Goal: Task Accomplishment & Management: Use online tool/utility

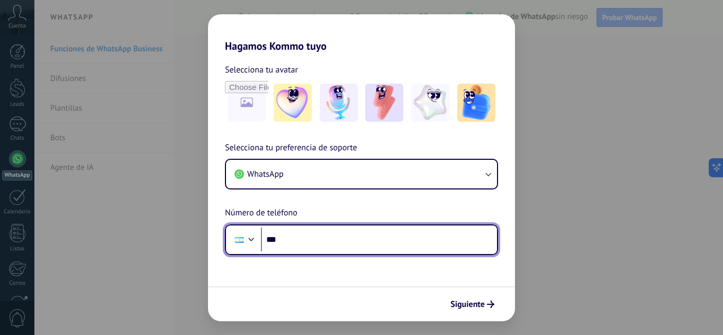
click at [314, 247] on input "***" at bounding box center [379, 240] width 236 height 24
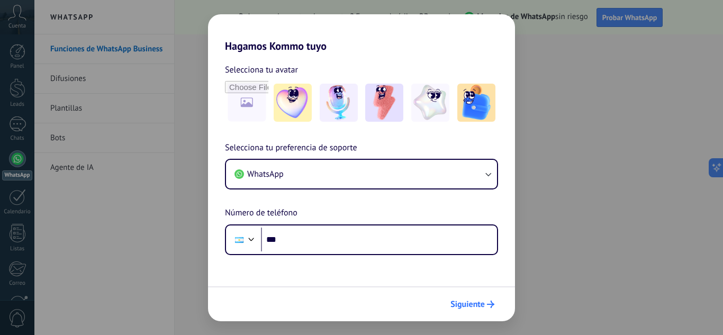
click at [480, 308] on span "Siguiente" at bounding box center [468, 304] width 34 height 7
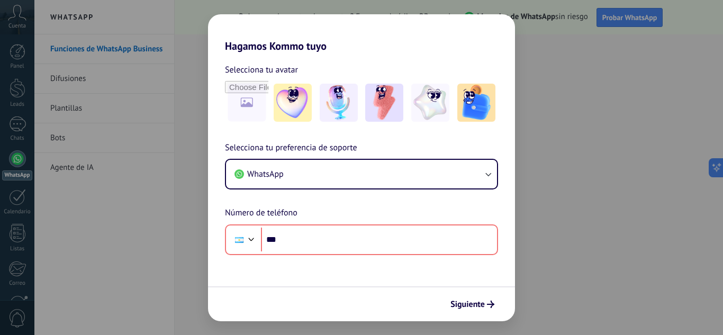
click at [384, 285] on form "Selecciona tu avatar Selecciona tu preferencia de soporte WhatsApp Número de te…" at bounding box center [361, 186] width 307 height 269
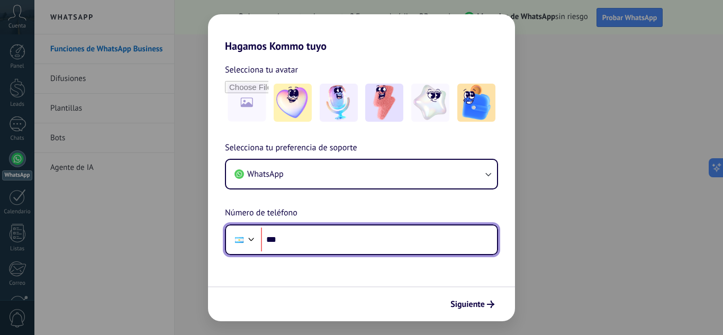
click at [317, 248] on input "***" at bounding box center [379, 240] width 236 height 24
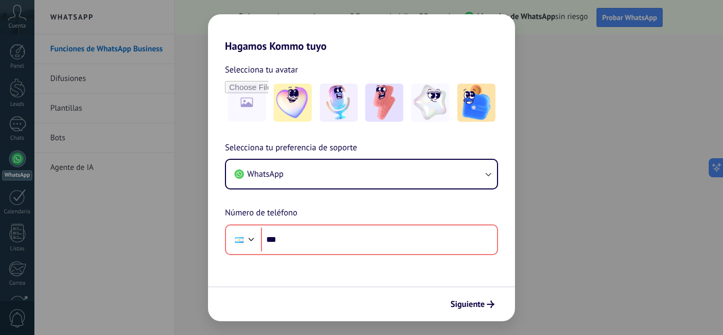
click at [579, 161] on div "Hagamos Kommo tuyo Selecciona tu avatar Selecciona tu preferencia de soporte Wh…" at bounding box center [361, 167] width 723 height 335
click at [556, 175] on div "Hagamos Kommo tuyo Selecciona tu avatar Selecciona tu preferencia de soporte Wh…" at bounding box center [361, 167] width 723 height 335
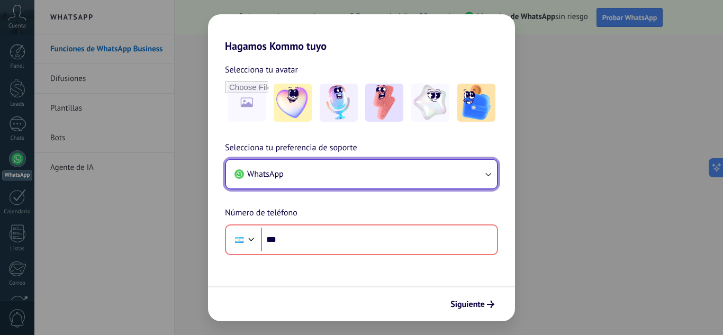
click at [439, 177] on button "WhatsApp" at bounding box center [361, 174] width 271 height 29
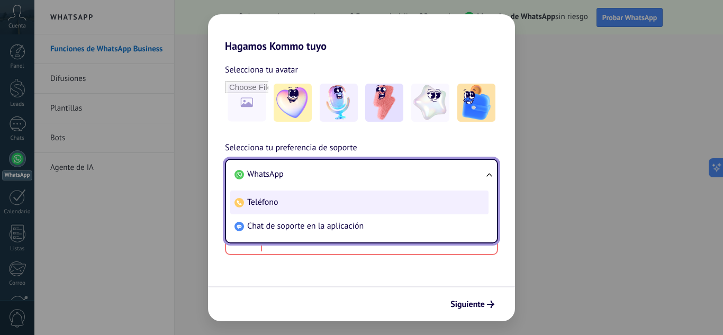
click at [288, 201] on li "Teléfono" at bounding box center [359, 203] width 258 height 24
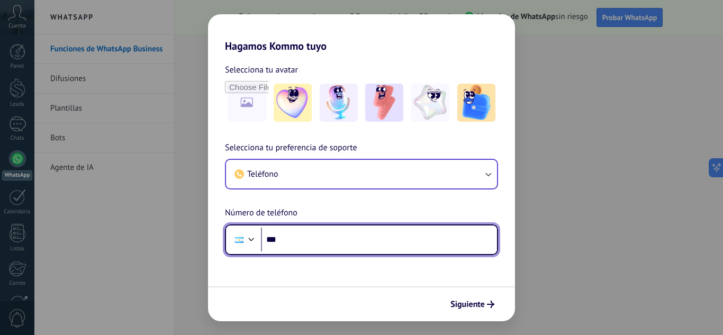
click at [308, 239] on input "***" at bounding box center [379, 240] width 236 height 24
type input "**********"
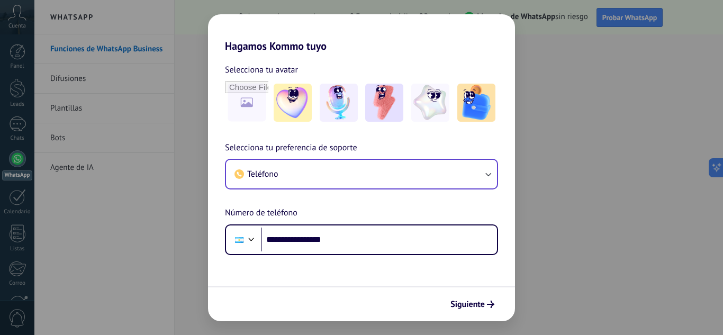
click at [470, 294] on div "Siguiente" at bounding box center [361, 303] width 307 height 35
click at [468, 303] on span "Siguiente" at bounding box center [468, 304] width 34 height 7
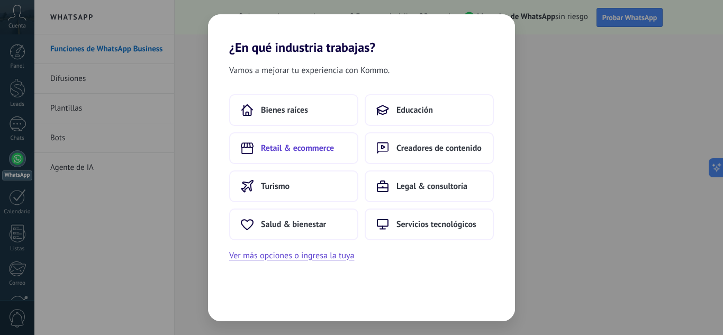
click at [298, 148] on span "Retail & ecommerce" at bounding box center [297, 148] width 73 height 11
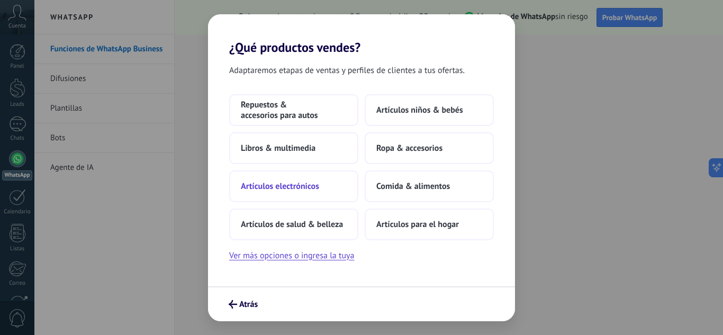
click at [309, 185] on span "Artículos electrónicos" at bounding box center [280, 186] width 78 height 11
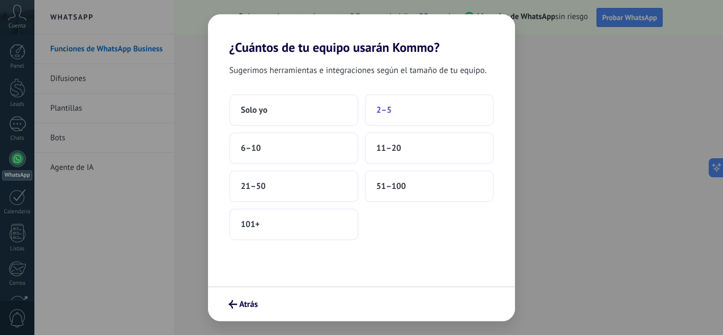
click at [375, 113] on button "2–5" at bounding box center [429, 110] width 129 height 32
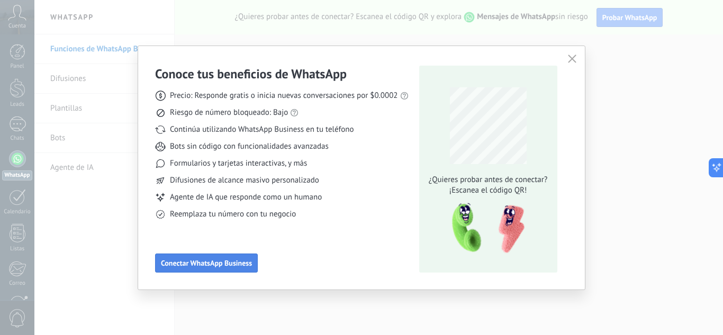
click at [229, 263] on span "Conectar WhatsApp Business" at bounding box center [206, 262] width 91 height 7
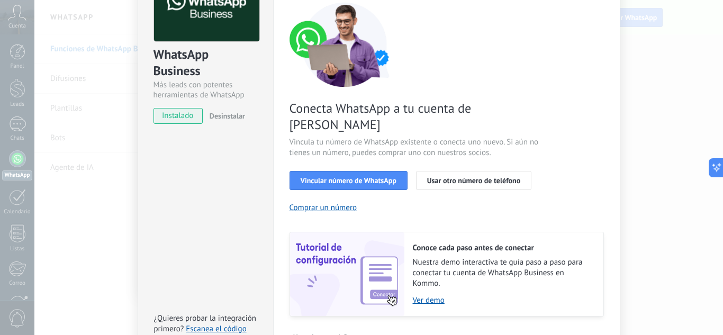
scroll to position [82, 0]
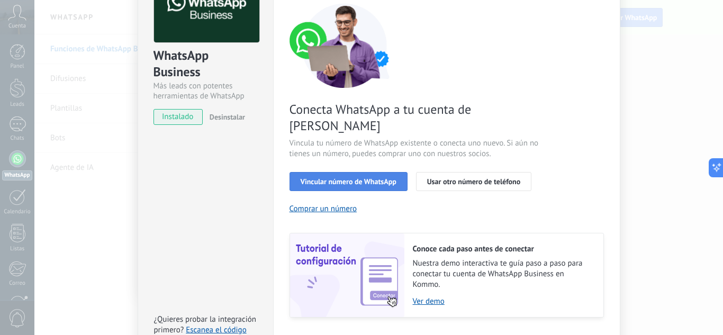
click at [353, 172] on button "Vincular número de WhatsApp" at bounding box center [349, 181] width 118 height 19
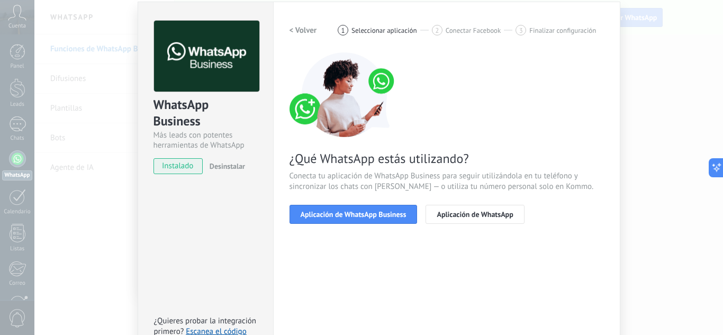
scroll to position [29, 0]
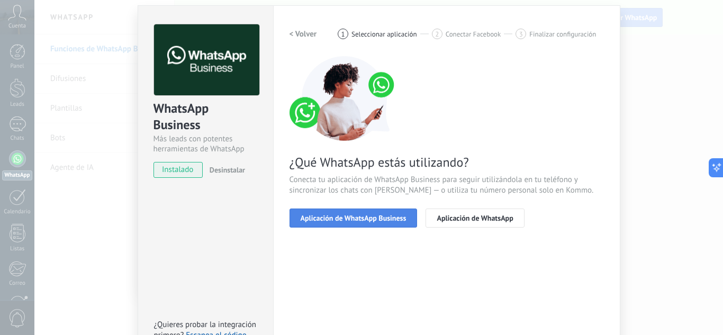
click at [377, 222] on button "Aplicación de WhatsApp Business" at bounding box center [354, 218] width 128 height 19
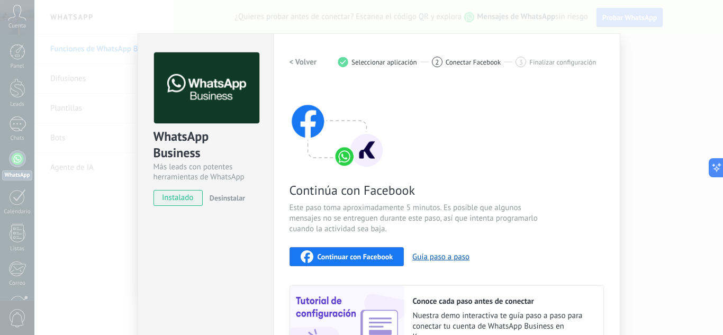
scroll to position [0, 0]
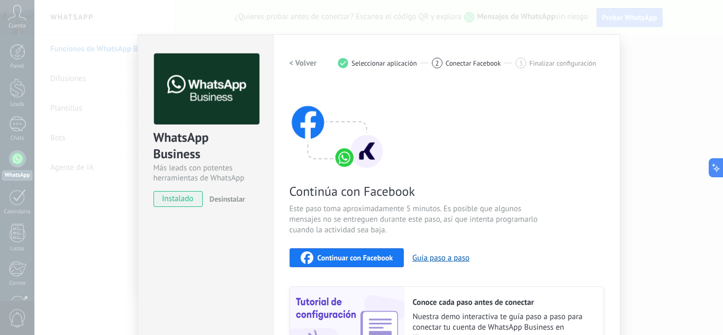
click at [389, 66] on span "Seleccionar aplicación" at bounding box center [385, 63] width 66 height 8
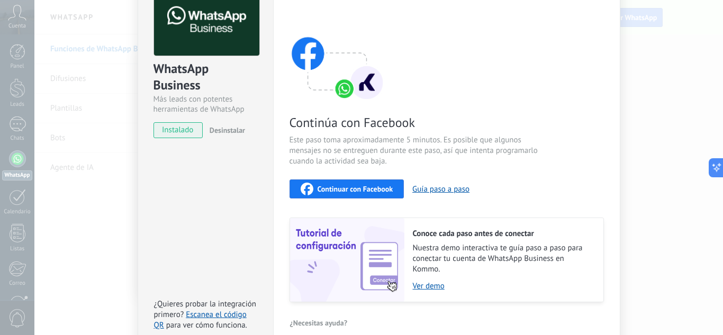
scroll to position [106, 0]
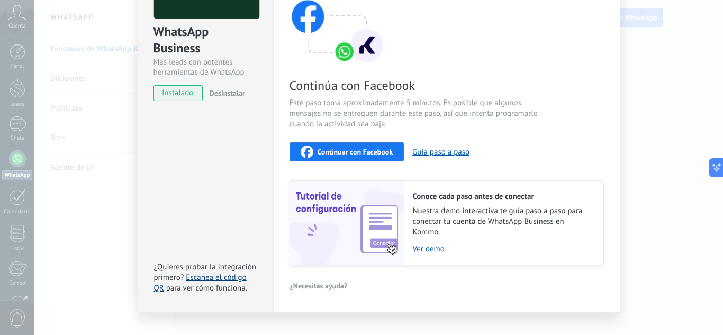
click at [197, 278] on link "Escanea el código QR" at bounding box center [200, 283] width 93 height 21
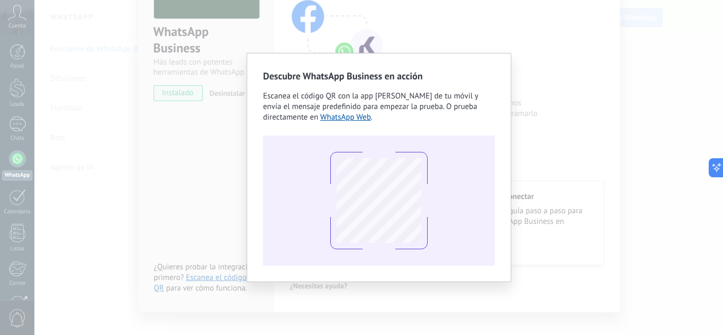
click at [401, 118] on div "Escanea el código QR con la app [PERSON_NAME] de tu móvil y envía el mensaje pr…" at bounding box center [379, 107] width 232 height 32
click at [344, 118] on link "WhatsApp Web" at bounding box center [345, 117] width 51 height 10
click at [608, 176] on div "Descubre WhatsApp Business en acción Escanea el código QR con la app [PERSON_NA…" at bounding box center [378, 167] width 689 height 335
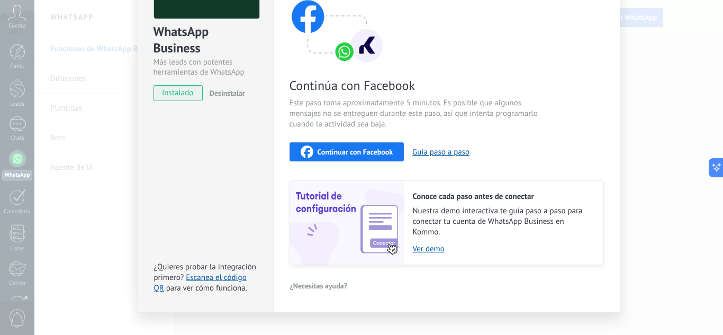
click at [609, 132] on div "Configuraciones Autorizaciones This tab logs the users who have granted integra…" at bounding box center [446, 121] width 347 height 384
click at [173, 98] on span "instalado" at bounding box center [178, 93] width 48 height 16
click at [207, 277] on link "Escanea el código QR" at bounding box center [200, 283] width 93 height 21
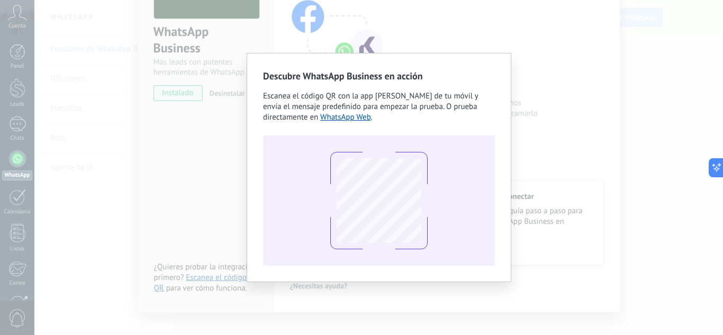
click at [599, 197] on div "Descubre WhatsApp Business en acción Escanea el código QR con la app [PERSON_NA…" at bounding box center [378, 167] width 689 height 335
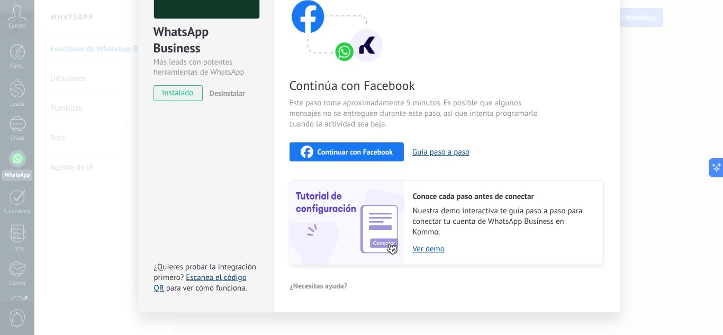
click at [200, 278] on link "Escanea el código QR" at bounding box center [200, 283] width 93 height 21
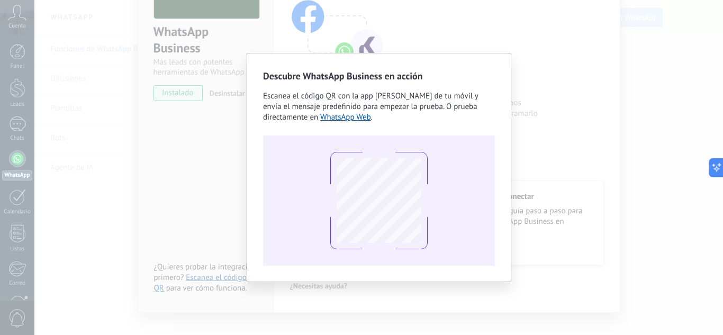
click at [521, 190] on div "Descubre WhatsApp Business en acción Escanea el código QR con la app [PERSON_NA…" at bounding box center [378, 167] width 689 height 335
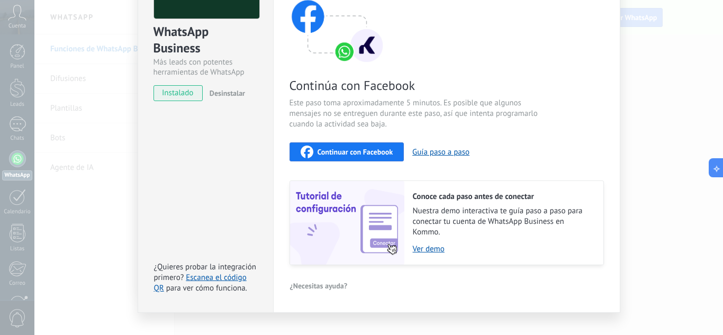
click at [639, 145] on div "WhatsApp Business Más leads con potentes herramientas de WhatsApp instalado Des…" at bounding box center [378, 167] width 689 height 335
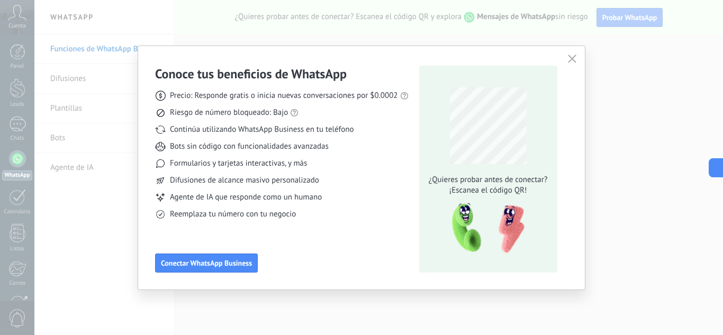
click at [650, 133] on div "Conoce tus beneficios de WhatsApp Precio: Responde gratis o inicia nuevas conve…" at bounding box center [361, 167] width 723 height 335
click at [571, 56] on icon "button" at bounding box center [572, 59] width 8 height 8
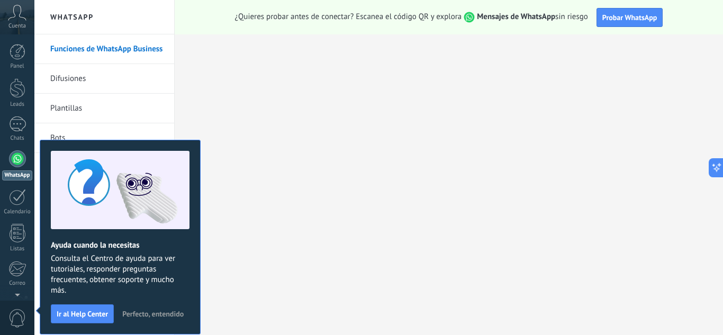
click at [145, 312] on span "Perfecto, entendido" at bounding box center [152, 313] width 61 height 7
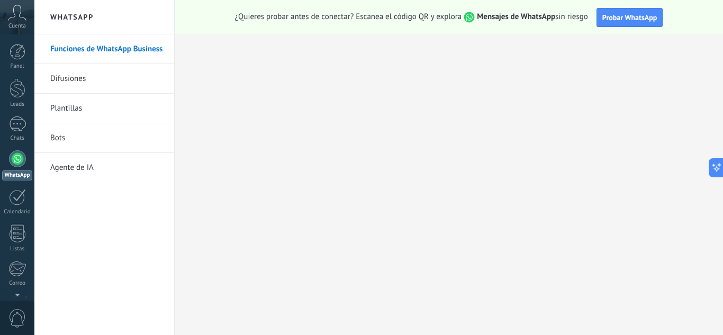
click at [100, 38] on link "Funciones de WhatsApp Business" at bounding box center [106, 49] width 113 height 30
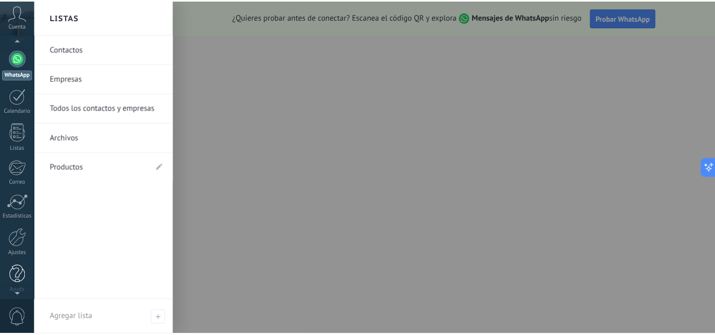
scroll to position [105, 0]
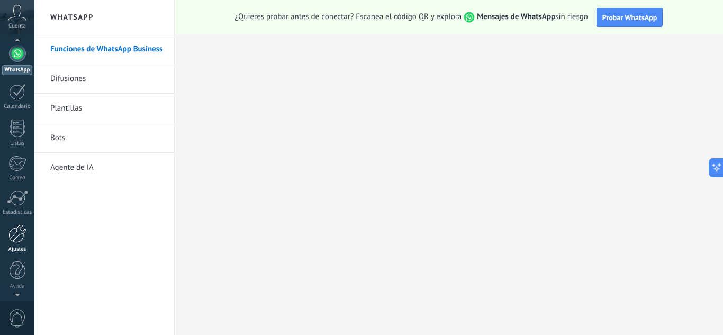
click at [20, 239] on div at bounding box center [17, 233] width 18 height 19
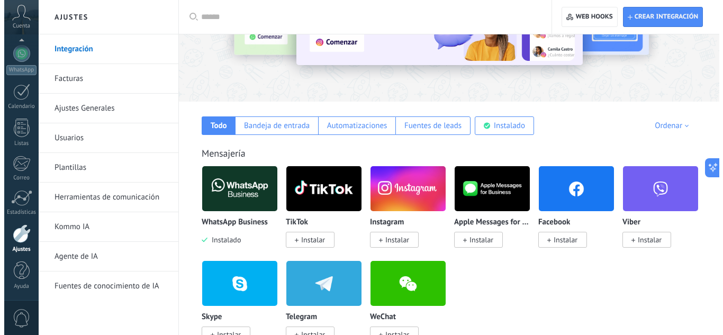
scroll to position [106, 0]
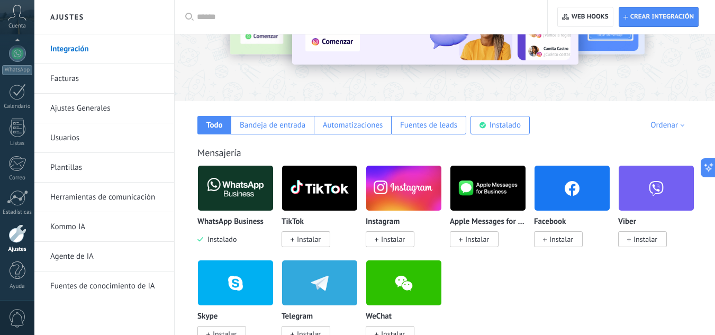
click at [234, 192] on img at bounding box center [235, 188] width 75 height 51
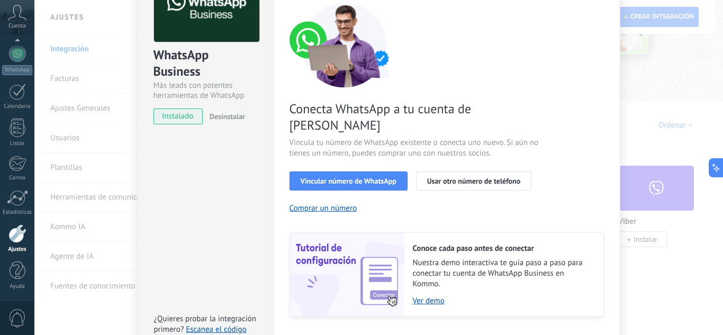
scroll to position [53, 0]
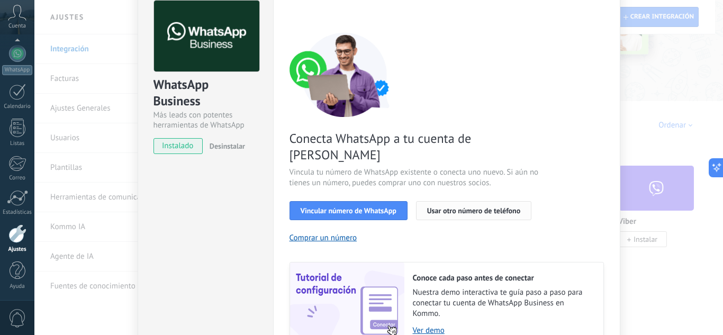
click at [448, 207] on span "Usar otro número de teléfono" at bounding box center [473, 210] width 93 height 7
click at [357, 207] on span "Vincular número de WhatsApp" at bounding box center [349, 210] width 96 height 7
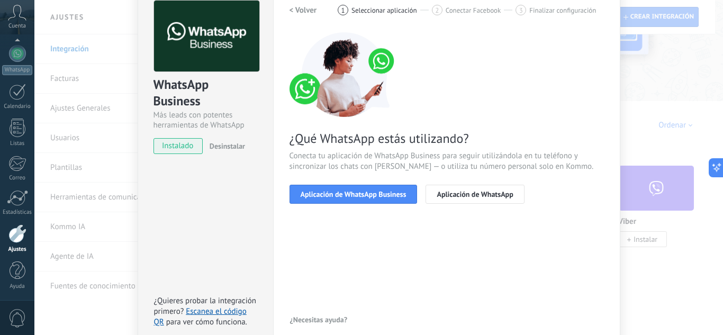
click at [418, 224] on div "< Volver 1 Seleccionar aplicación 2 Conectar Facebook 3 Finalizar configuración…" at bounding box center [447, 164] width 314 height 327
click at [386, 194] on span "Aplicación de WhatsApp Business" at bounding box center [354, 194] width 106 height 7
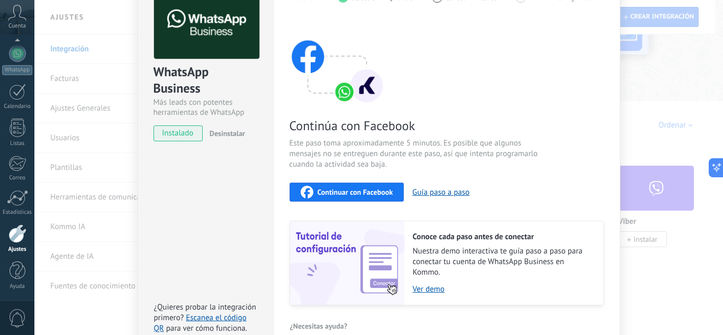
scroll to position [17, 0]
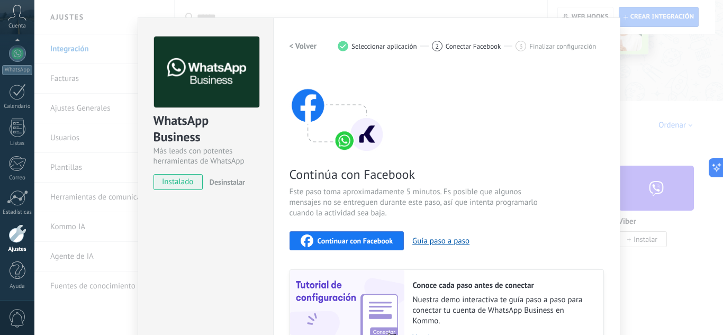
click at [343, 47] on div "1" at bounding box center [343, 46] width 11 height 11
click at [296, 51] on button "< Volver" at bounding box center [304, 46] width 28 height 19
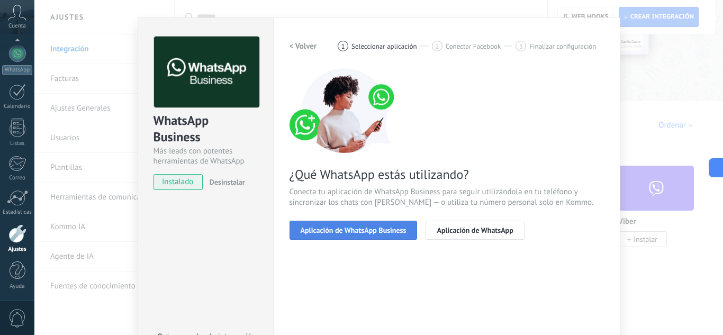
click at [342, 229] on span "Aplicación de WhatsApp Business" at bounding box center [354, 230] width 106 height 7
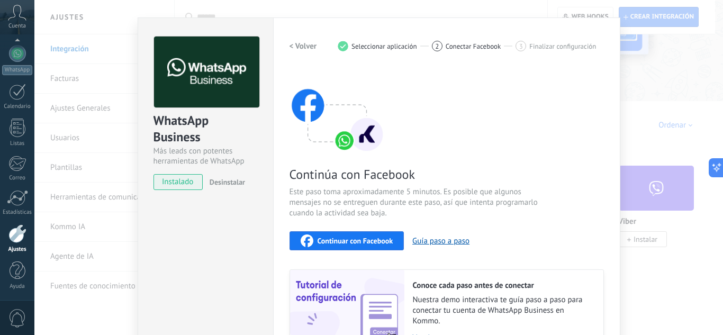
click at [391, 44] on span "Seleccionar aplicación" at bounding box center [385, 46] width 66 height 8
click at [299, 45] on h2 "< Volver" at bounding box center [304, 46] width 28 height 10
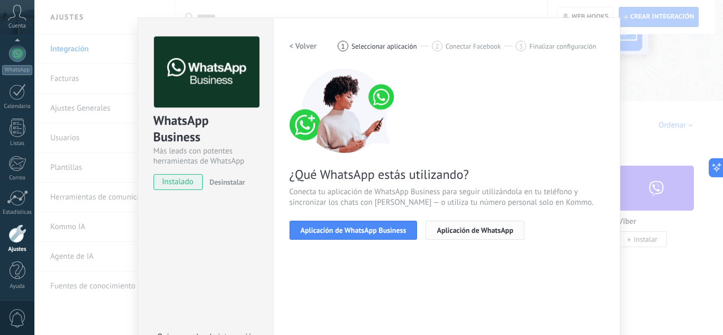
click at [437, 227] on span "Aplicación de WhatsApp" at bounding box center [475, 230] width 76 height 7
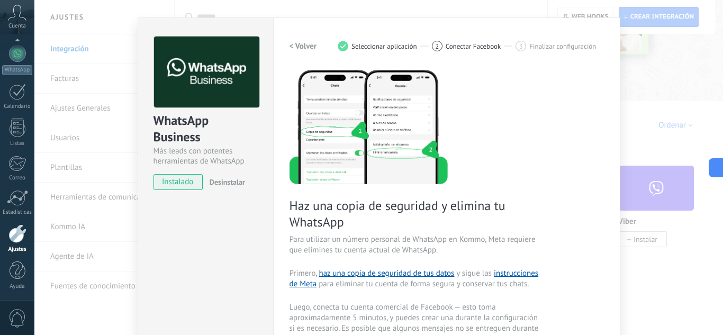
click at [308, 44] on h2 "< Volver" at bounding box center [304, 46] width 28 height 10
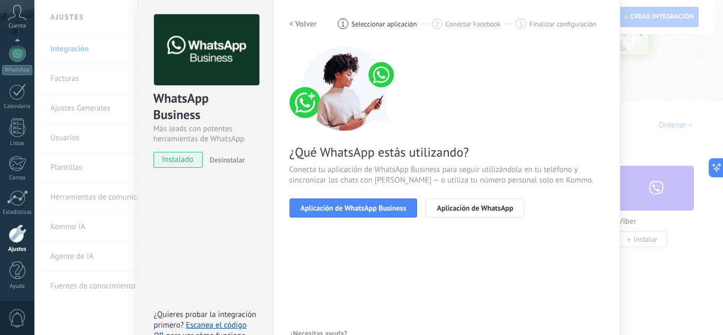
scroll to position [70, 0]
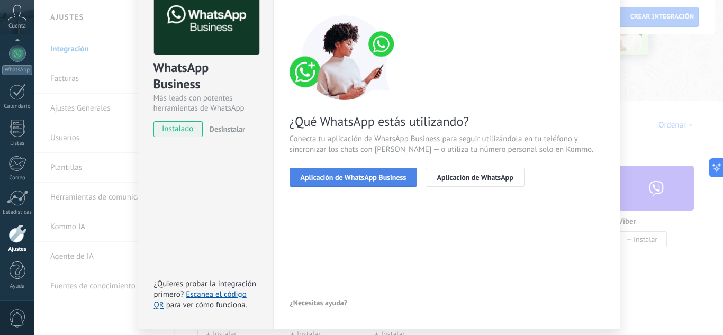
click at [370, 177] on span "Aplicación de WhatsApp Business" at bounding box center [354, 177] width 106 height 7
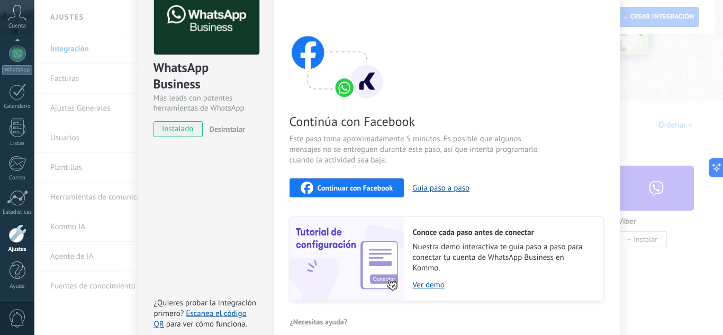
click at [365, 139] on span "Este paso toma aproximadamente 5 minutos. Es posible que algunos mensajes no se…" at bounding box center [416, 150] width 252 height 32
click at [429, 188] on button "Guía paso a paso" at bounding box center [440, 188] width 57 height 10
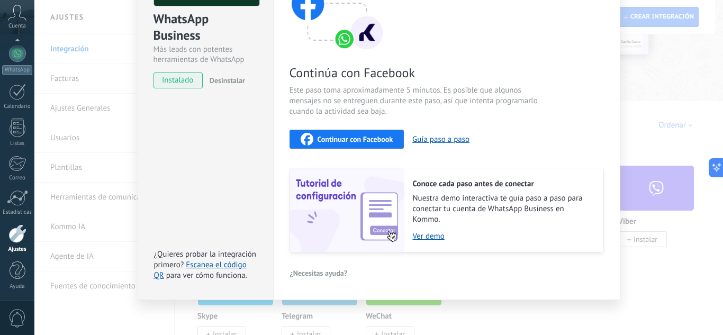
scroll to position [123, 0]
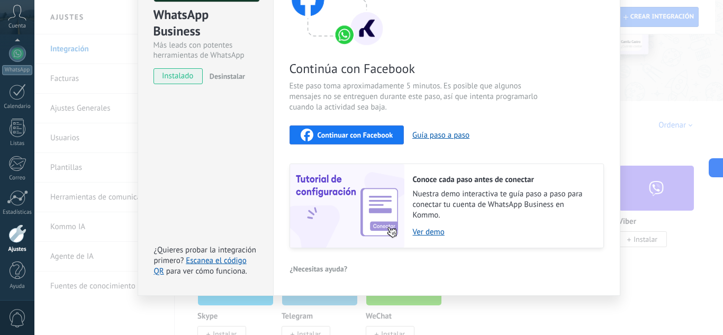
click at [359, 205] on img at bounding box center [347, 206] width 114 height 84
click at [462, 209] on span "Nuestra demo interactiva te guía paso a paso para conectar tu cuenta de WhatsAp…" at bounding box center [503, 205] width 180 height 32
click at [418, 250] on div "< Volver 1 Seleccionar aplicación 2 Conectar Facebook 3 Finalizar configuración…" at bounding box center [447, 104] width 314 height 346
click at [432, 232] on link "Ver demo" at bounding box center [503, 232] width 180 height 10
click at [335, 139] on div "Continuar con Facebook" at bounding box center [347, 135] width 93 height 13
